Goal: Task Accomplishment & Management: Complete application form

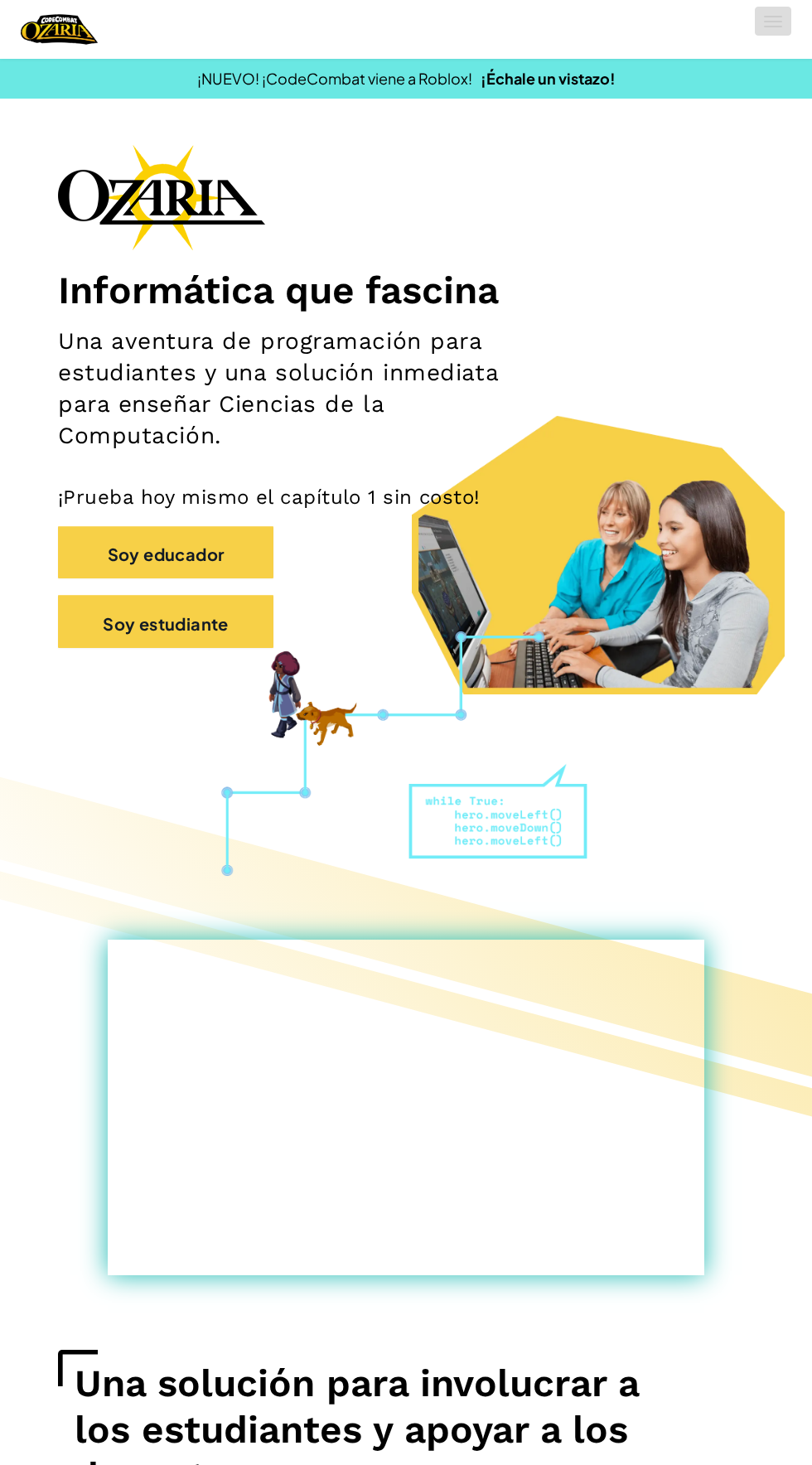
click at [773, 26] on span at bounding box center [772, 27] width 18 height 2
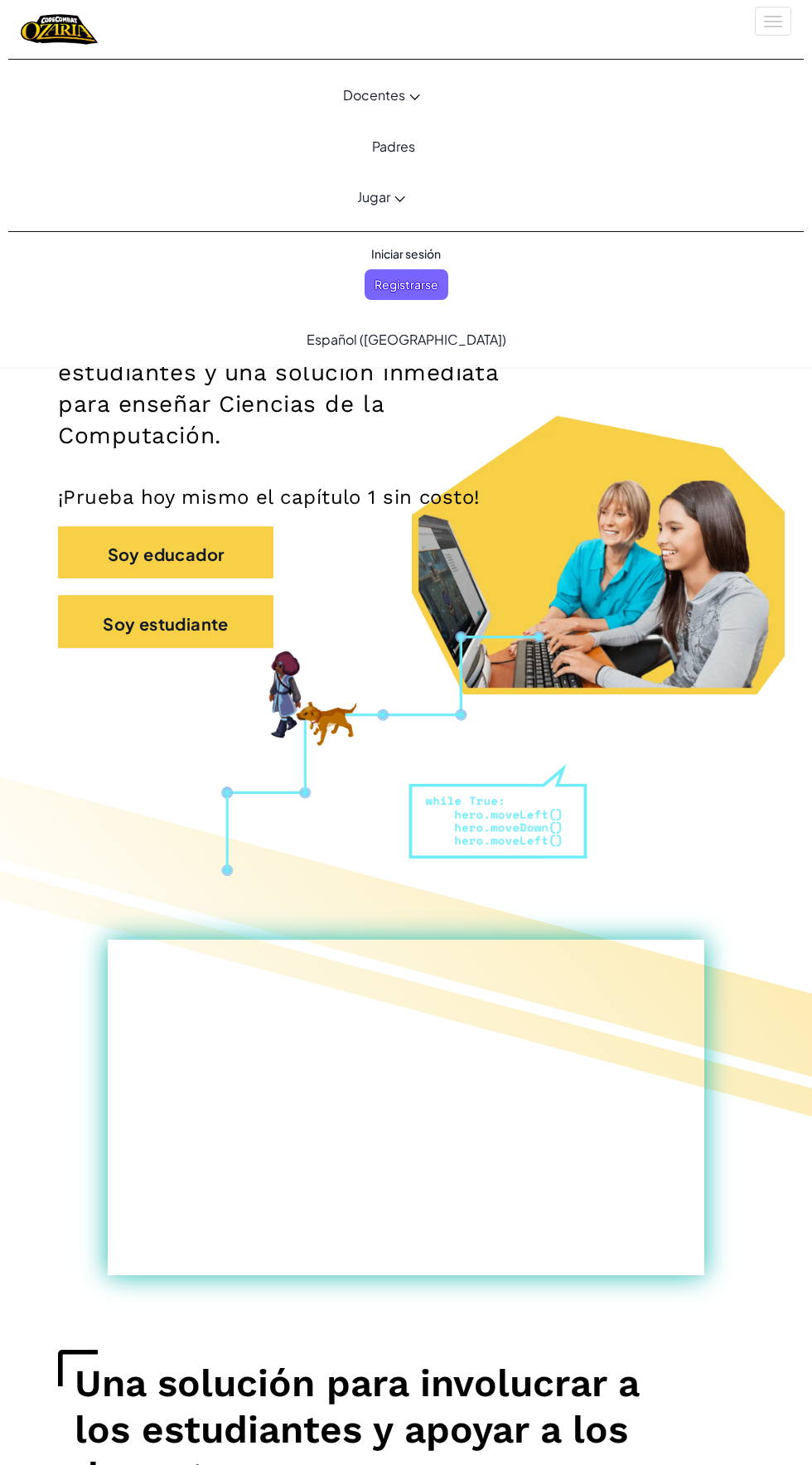
click at [424, 248] on font "Iniciar sesión" at bounding box center [406, 253] width 70 height 15
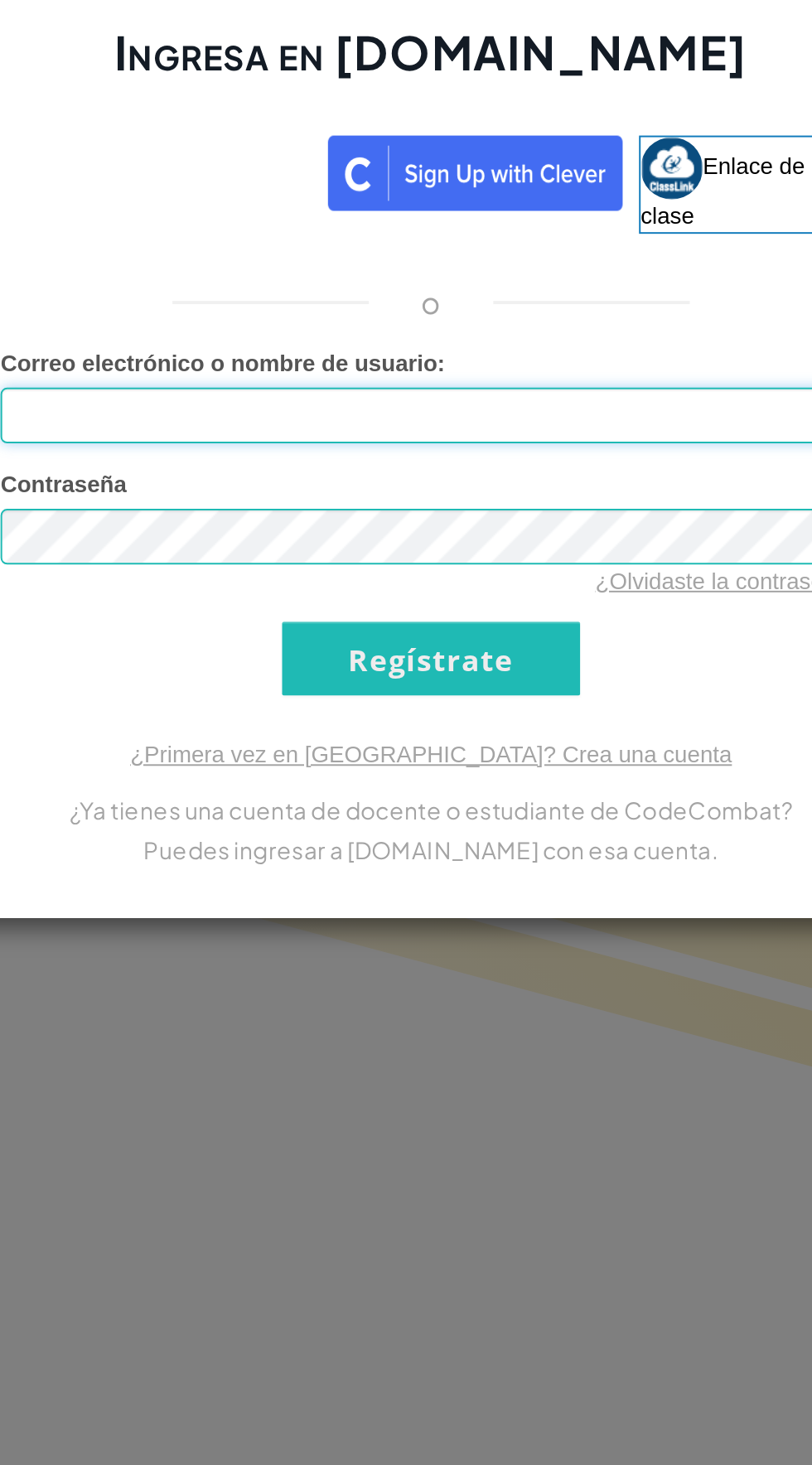
click at [506, 722] on input "Correo electrónico o nombre de usuario :" at bounding box center [406, 729] width 436 height 28
type input "[EMAIL_ADDRESS][DOMAIN_NAME]"
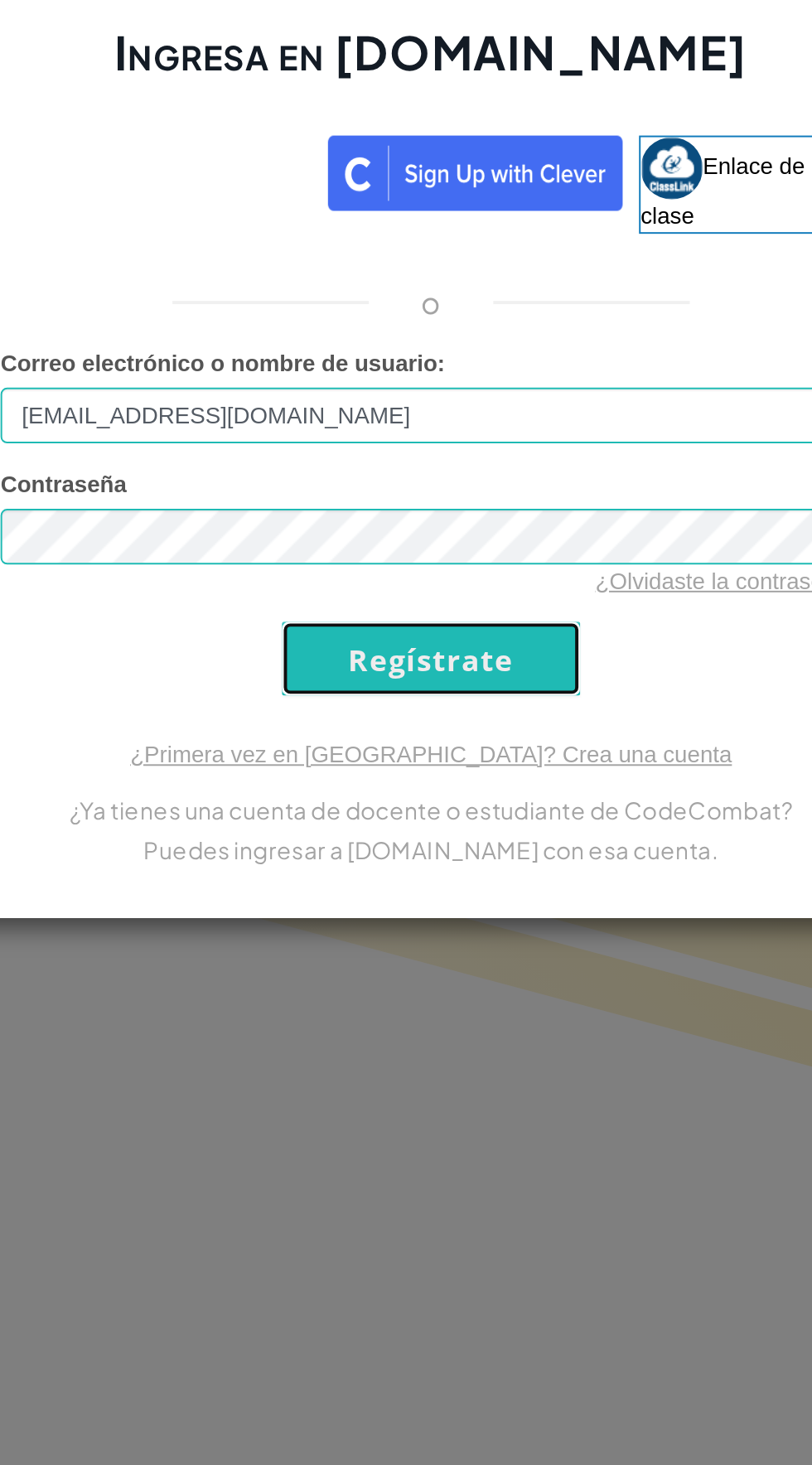
click at [450, 834] on input "Regístrate" at bounding box center [406, 852] width 151 height 37
